Goal: Find specific page/section: Find specific page/section

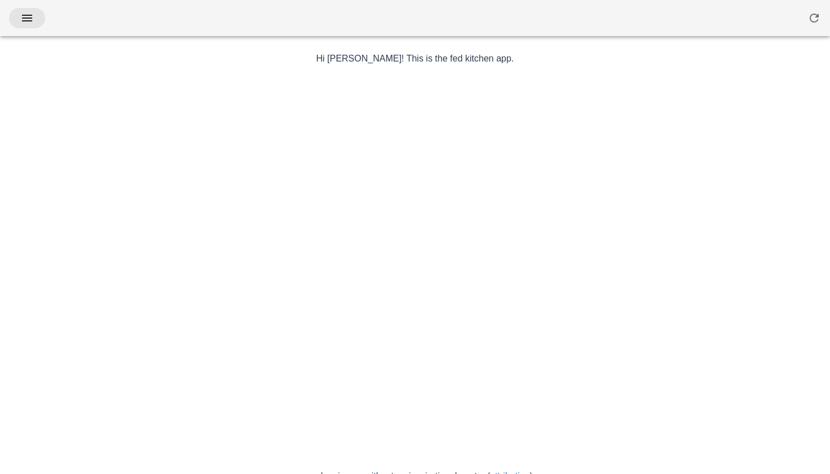
click at [37, 23] on button "button" at bounding box center [27, 18] width 36 height 20
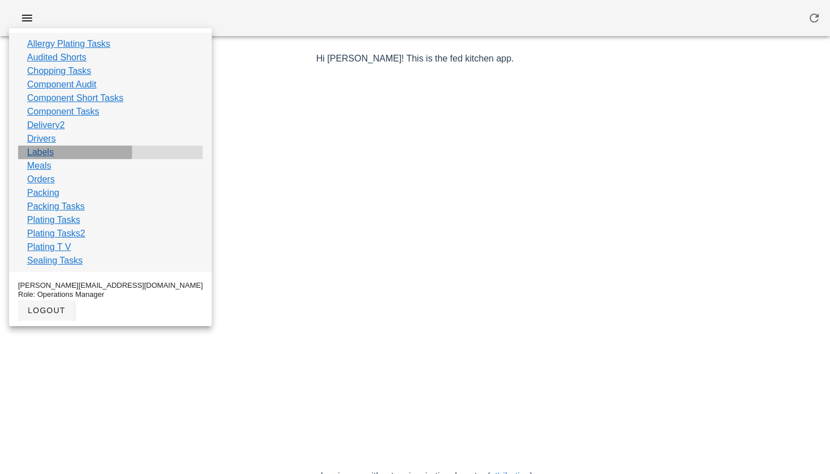
click at [43, 151] on link "Labels" at bounding box center [40, 153] width 27 height 14
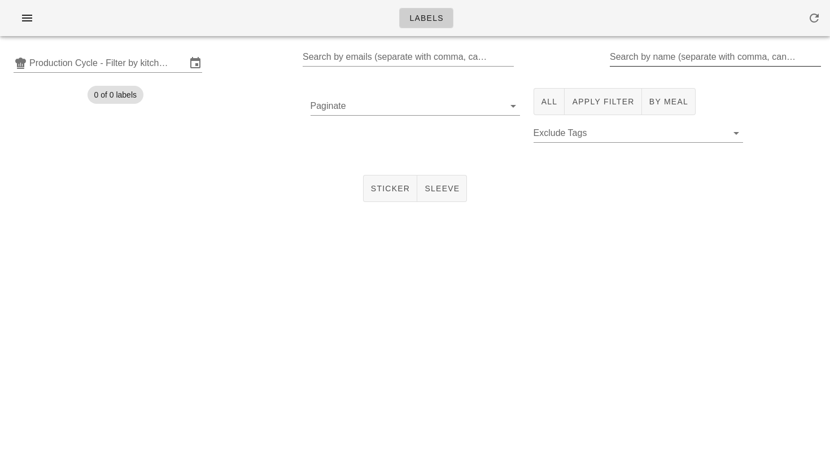
click at [634, 63] on input "Search by name (separate with comma, can be partial)" at bounding box center [714, 57] width 209 height 18
click at [111, 58] on input "text" at bounding box center [107, 63] width 157 height 18
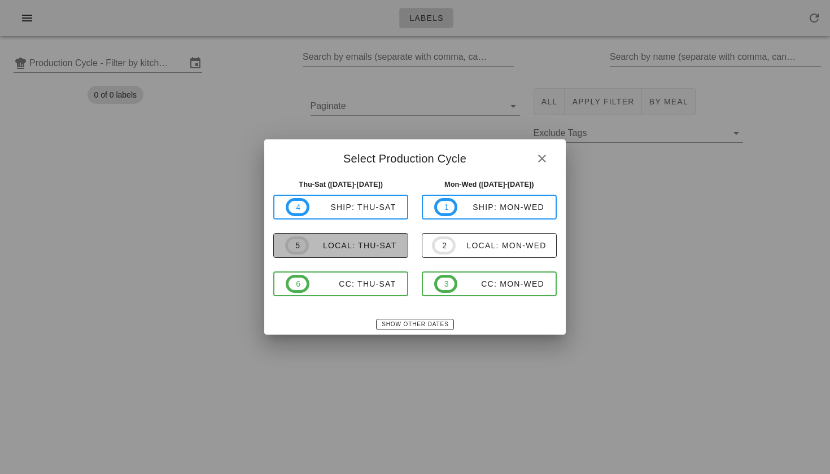
click at [305, 245] on span "5" at bounding box center [297, 245] width 24 height 18
type input "local: Thu-Sat ([DATE]-[DATE])"
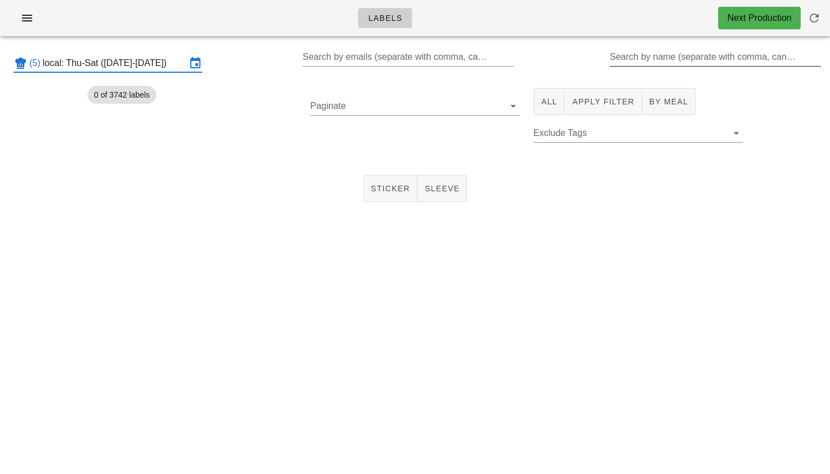
click at [677, 63] on input "Search by name (separate with comma, can be partial)" at bounding box center [714, 57] width 209 height 18
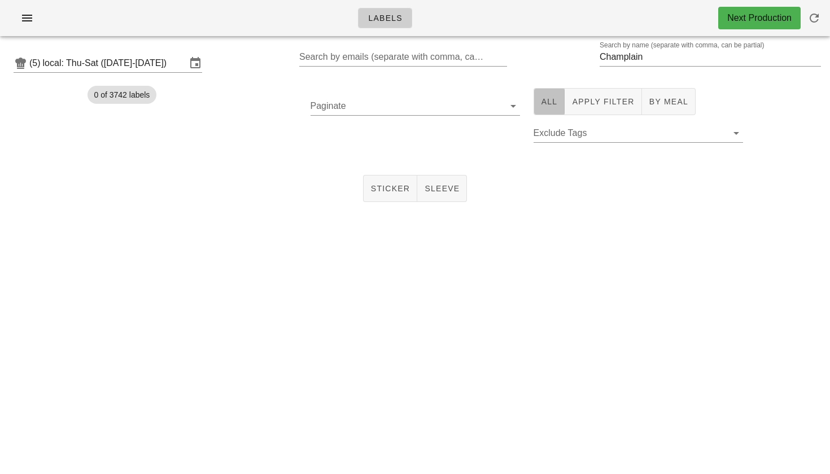
drag, startPoint x: 677, startPoint y: 63, endPoint x: 542, endPoint y: 103, distance: 141.2
click at [542, 103] on span "All" at bounding box center [549, 101] width 17 height 9
click at [382, 182] on button "Sticker" at bounding box center [390, 188] width 55 height 27
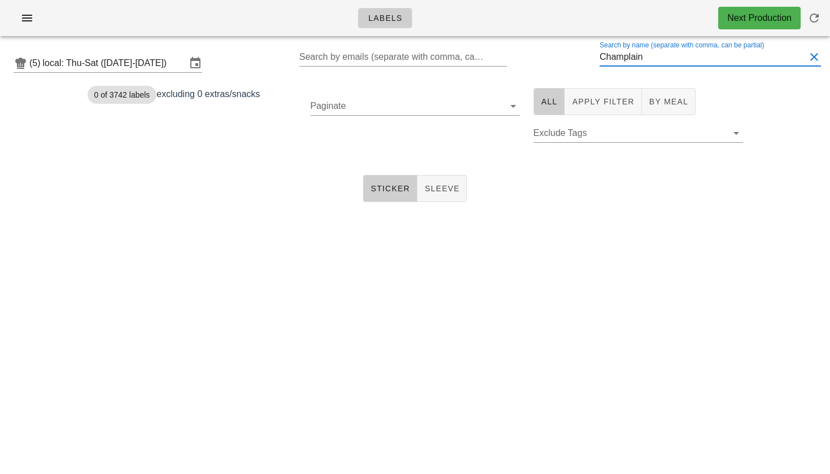
drag, startPoint x: 664, startPoint y: 63, endPoint x: 556, endPoint y: 56, distance: 107.5
click at [556, 56] on div "(5) local: Thu-Sat ([DATE]-[DATE]) Search by emails (separate with comma, can b…" at bounding box center [415, 63] width 830 height 36
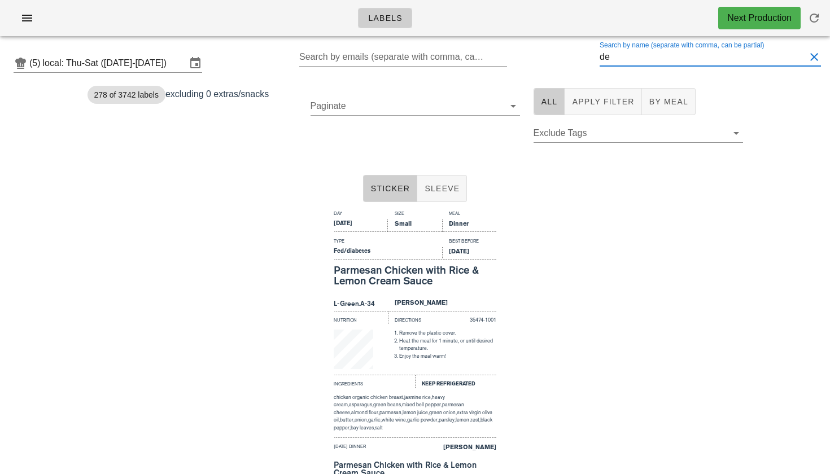
type input "d"
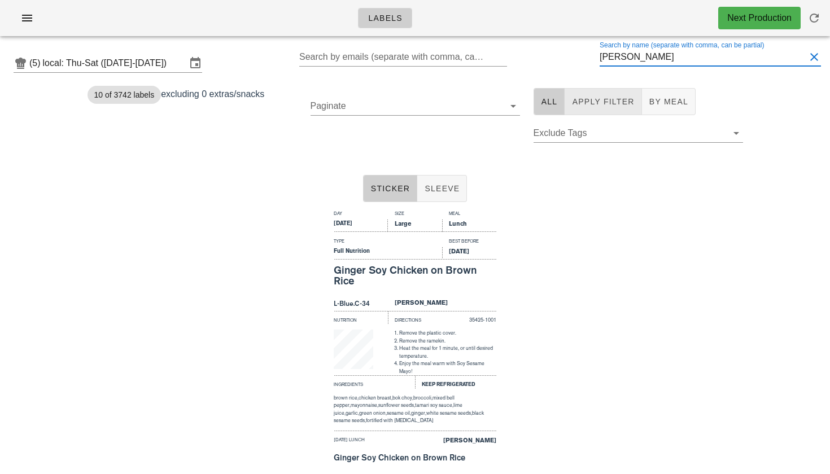
type input "[PERSON_NAME]"
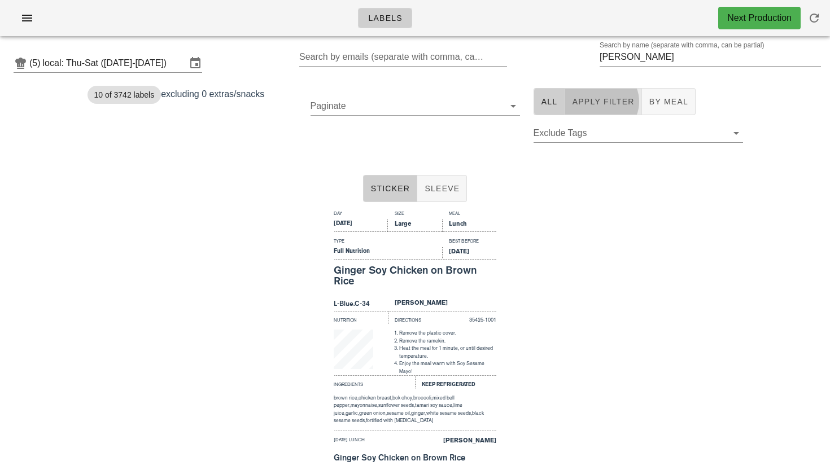
click at [601, 104] on span "Apply Filter" at bounding box center [602, 101] width 63 height 9
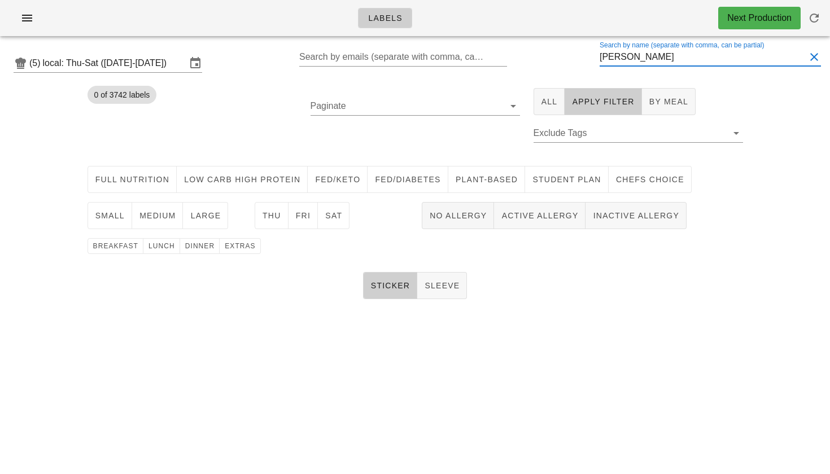
drag, startPoint x: 637, startPoint y: 56, endPoint x: 555, endPoint y: 56, distance: 82.4
click at [555, 56] on div "(5) local: Thu-Sat ([DATE]-[DATE]) Search by emails (separate with comma, can b…" at bounding box center [415, 63] width 830 height 36
click at [149, 184] on span "Full Nutrition" at bounding box center [132, 179] width 75 height 9
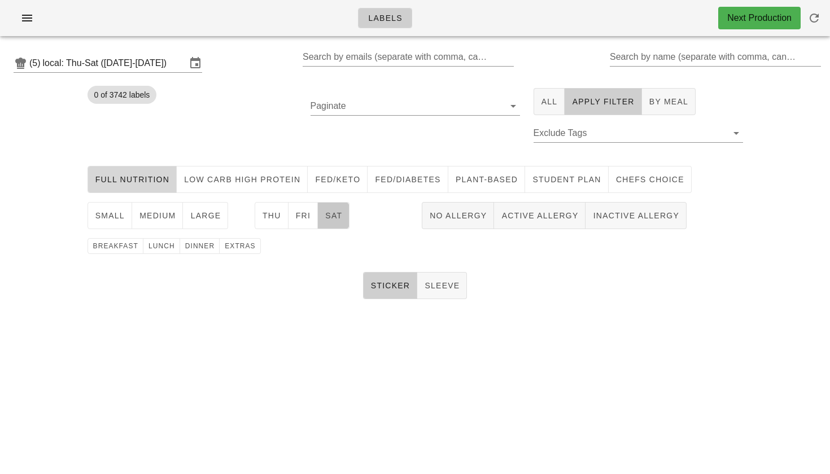
click at [336, 221] on button "Sat" at bounding box center [334, 215] width 32 height 27
click at [205, 222] on button "large" at bounding box center [205, 215] width 45 height 27
click at [203, 242] on span "dinner" at bounding box center [200, 246] width 30 height 8
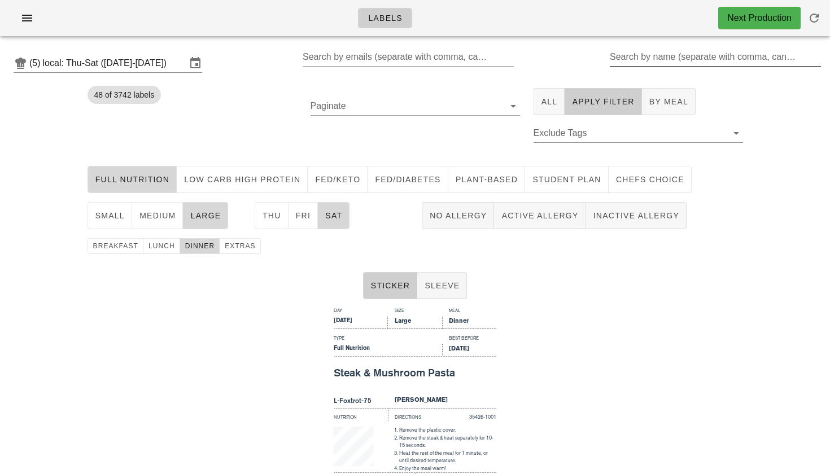
click at [628, 63] on input "Search by name (separate with comma, can be partial)" at bounding box center [714, 57] width 209 height 18
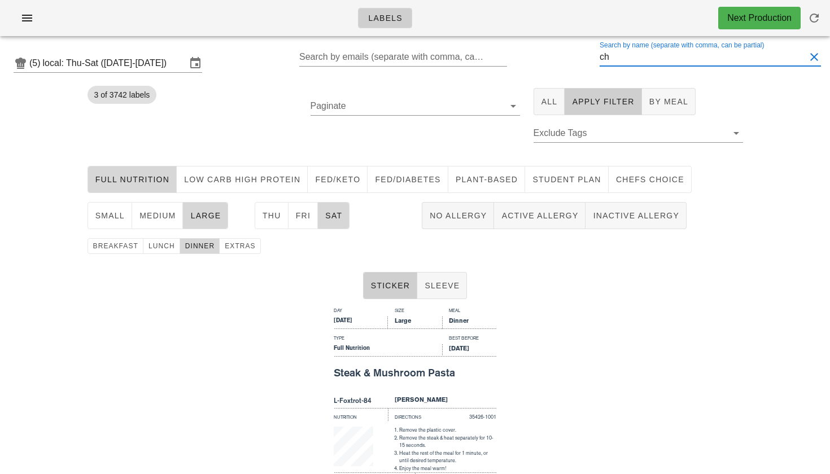
type input "c"
drag, startPoint x: 650, startPoint y: 63, endPoint x: 579, endPoint y: 63, distance: 71.1
click at [579, 63] on div "(5) local: Thu-Sat ([DATE]-[DATE]) Search by emails (separate with comma, can b…" at bounding box center [415, 63] width 830 height 36
drag, startPoint x: 633, startPoint y: 60, endPoint x: 572, endPoint y: 60, distance: 61.0
click at [572, 60] on div "(5) local: Thu-Sat ([DATE]-[DATE]) Search by emails (separate with comma, can b…" at bounding box center [415, 63] width 830 height 36
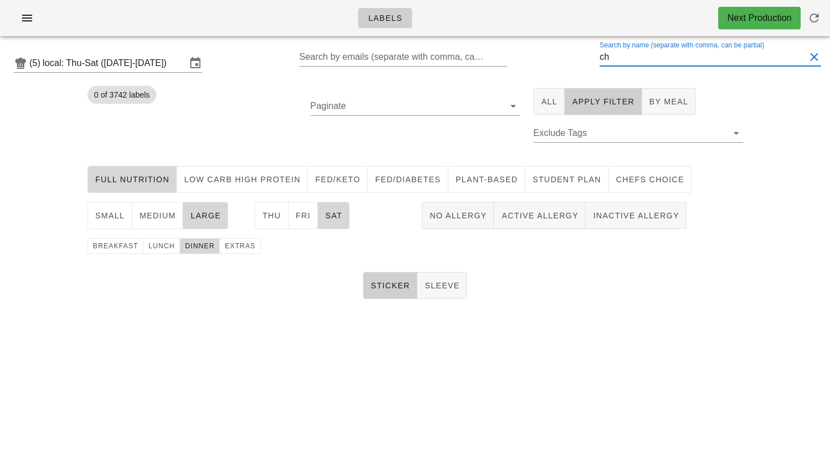
type input "c"
drag, startPoint x: 660, startPoint y: 60, endPoint x: 563, endPoint y: 53, distance: 97.3
click at [563, 53] on div "(5) local: Thu-Sat ([DATE]-[DATE]) Search by emails (separate with comma, can b…" at bounding box center [415, 63] width 830 height 36
type input "[PERSON_NAME]"
click at [25, 19] on icon "button" at bounding box center [27, 18] width 14 height 14
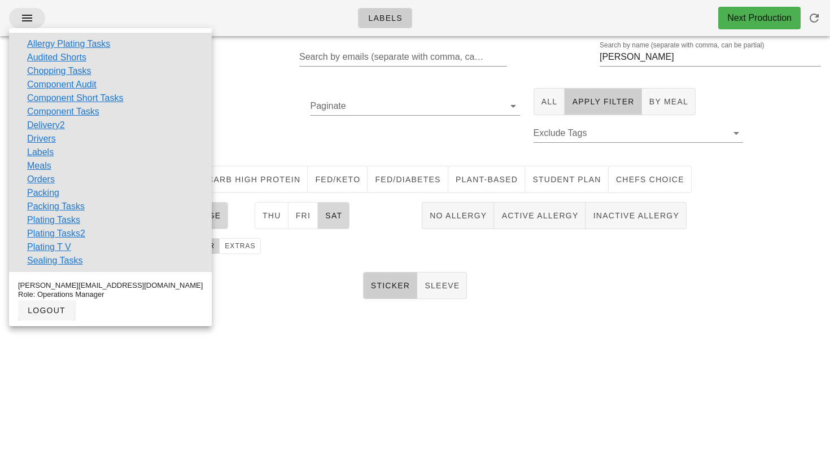
click at [31, 27] on button "button" at bounding box center [27, 18] width 36 height 20
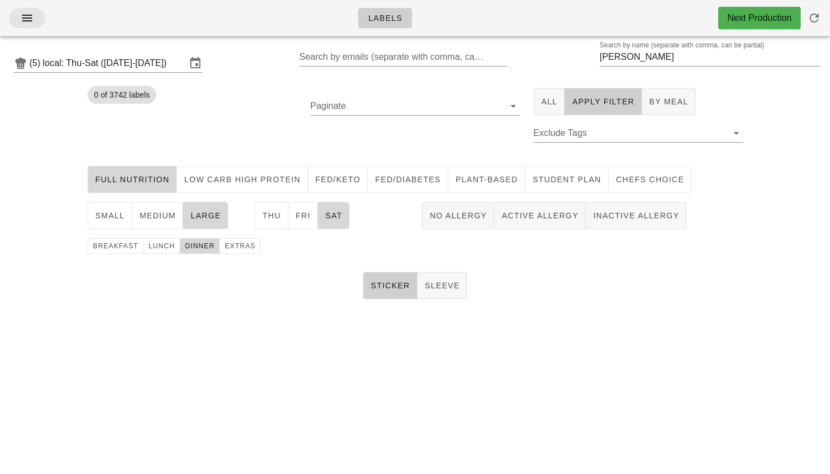
click at [31, 27] on button "button" at bounding box center [27, 18] width 36 height 20
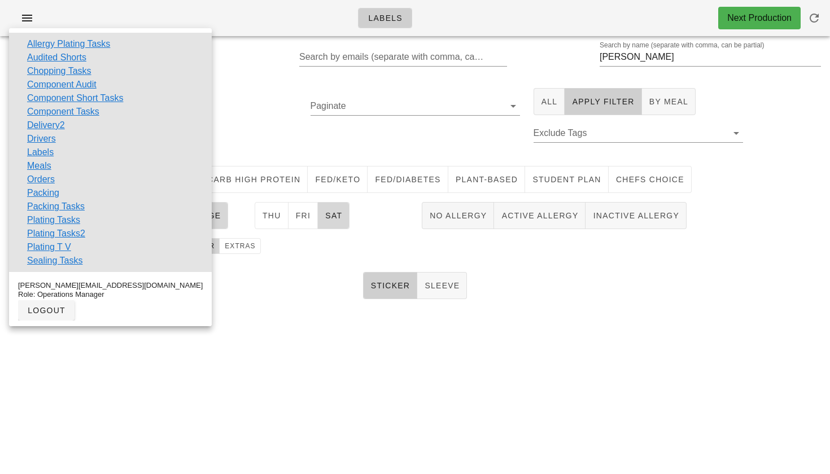
click at [248, 336] on div "Labels Next Production (5) local: Thu-Sat ([DATE]-[DATE]) Search by emails (sep…" at bounding box center [415, 237] width 830 height 474
